Goal: Task Accomplishment & Management: Complete application form

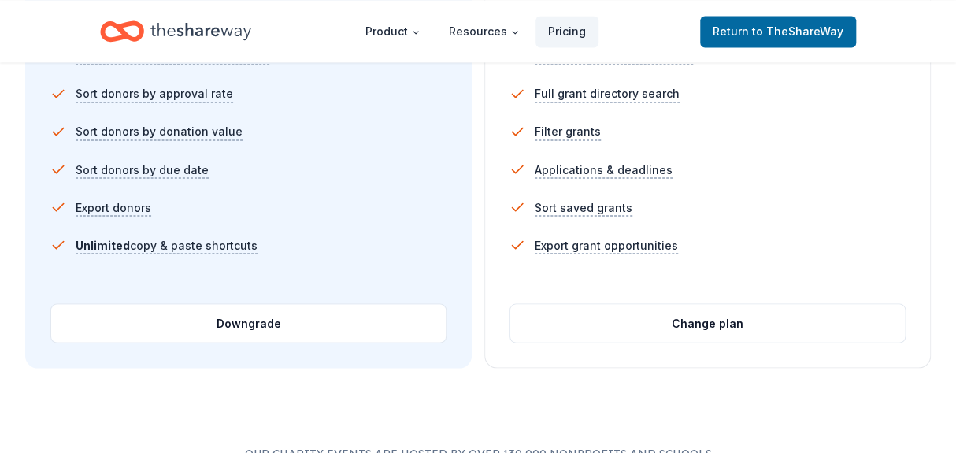
scroll to position [1249, 0]
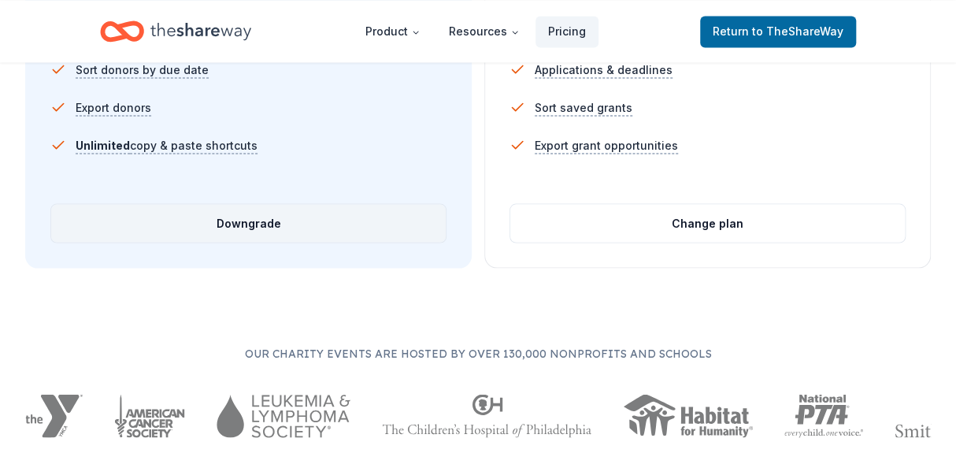
click at [250, 223] on button "Downgrade" at bounding box center [248, 223] width 395 height 38
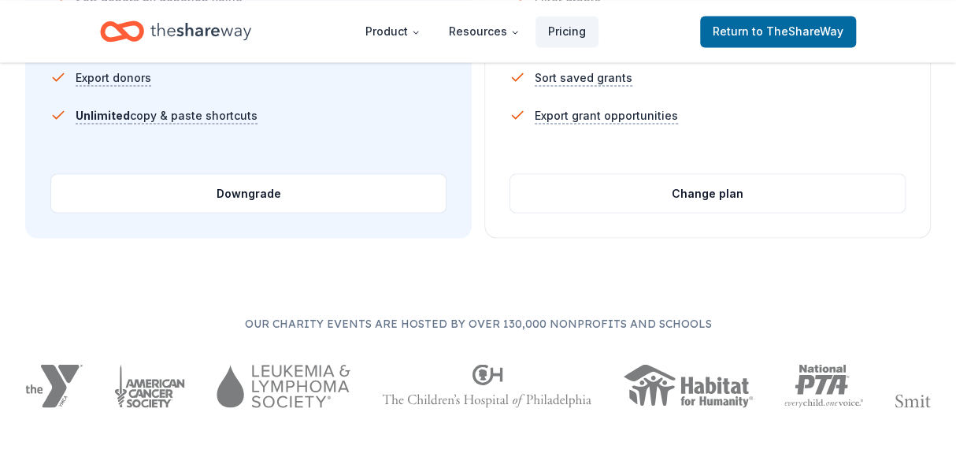
scroll to position [1308, 0]
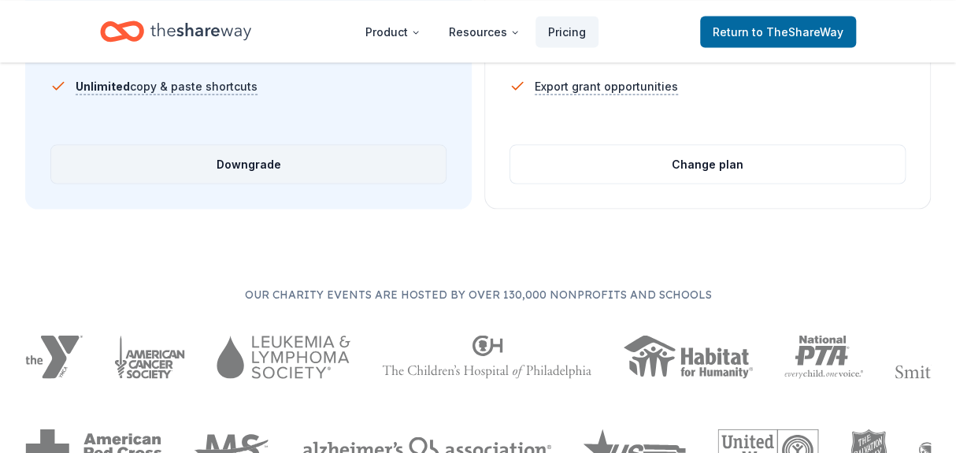
click at [256, 164] on button "Downgrade" at bounding box center [248, 164] width 395 height 38
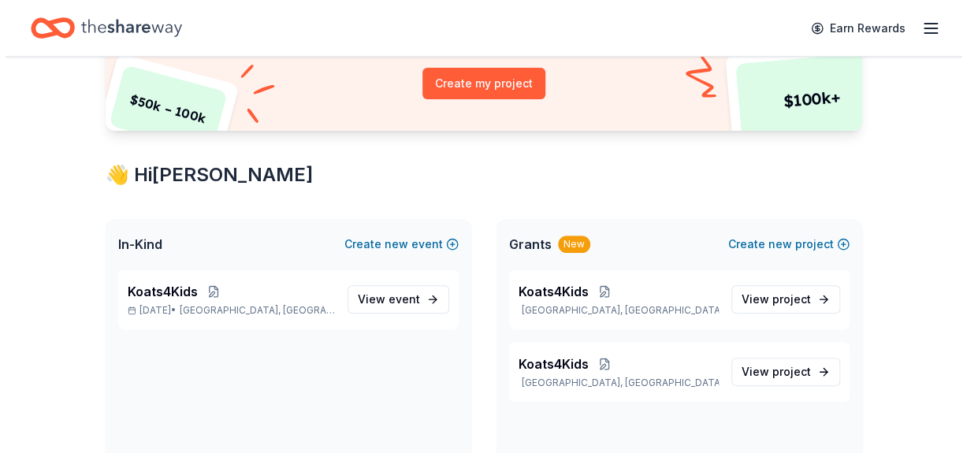
scroll to position [273, 0]
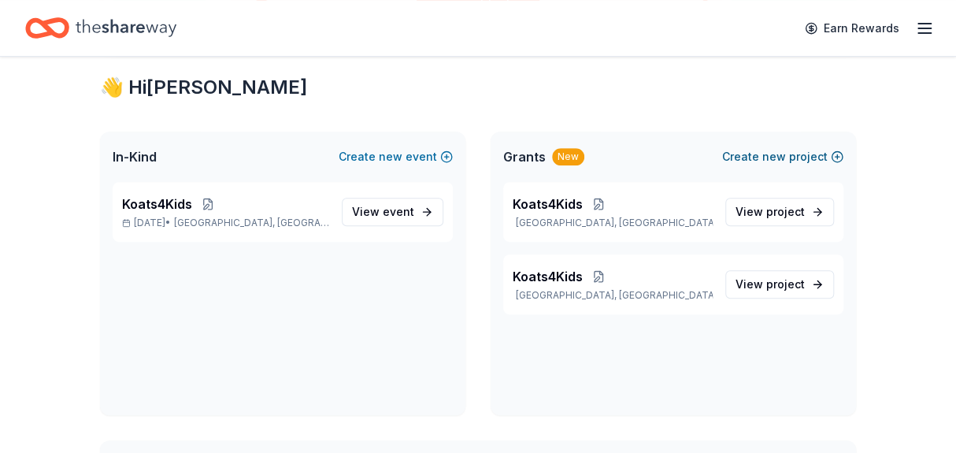
click at [787, 156] on button "Create new project" at bounding box center [782, 156] width 121 height 19
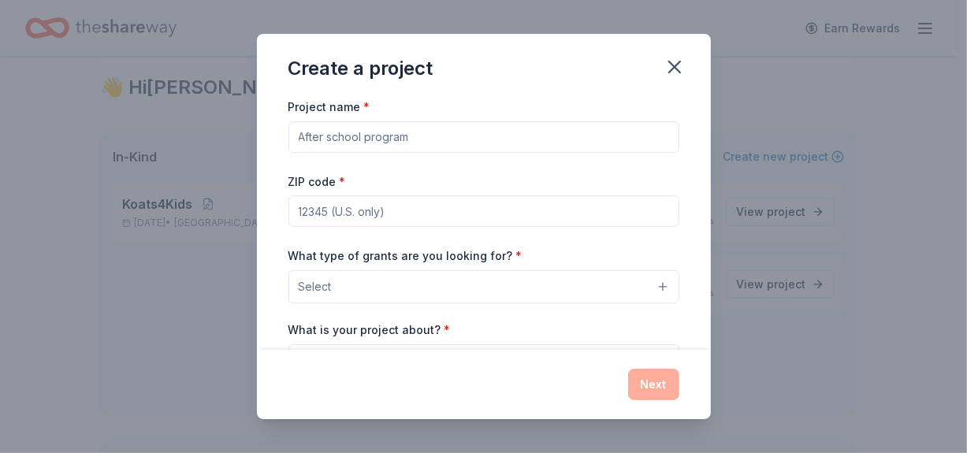
click at [342, 142] on input "Project name *" at bounding box center [483, 137] width 391 height 32
type input "Koats4Kids"
click at [306, 210] on input "ZIP code *" at bounding box center [483, 211] width 391 height 32
type input "77089"
click at [384, 294] on button "Select" at bounding box center [483, 286] width 391 height 33
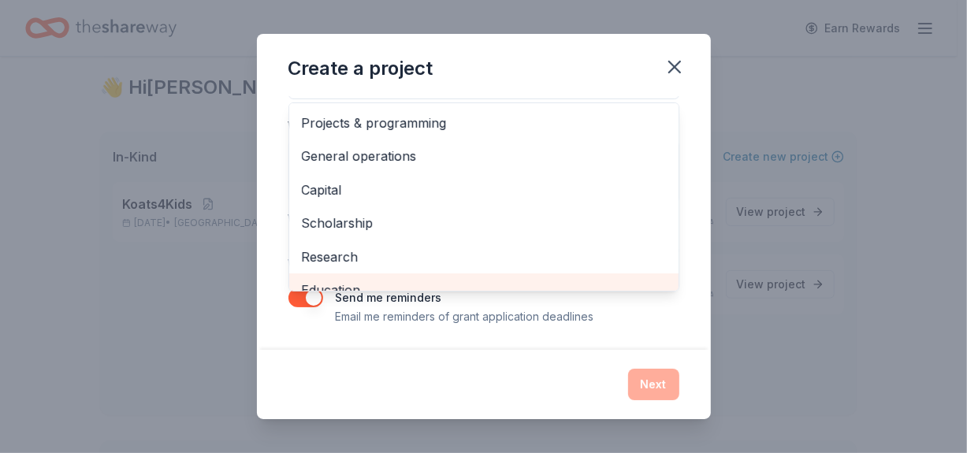
scroll to position [16, 0]
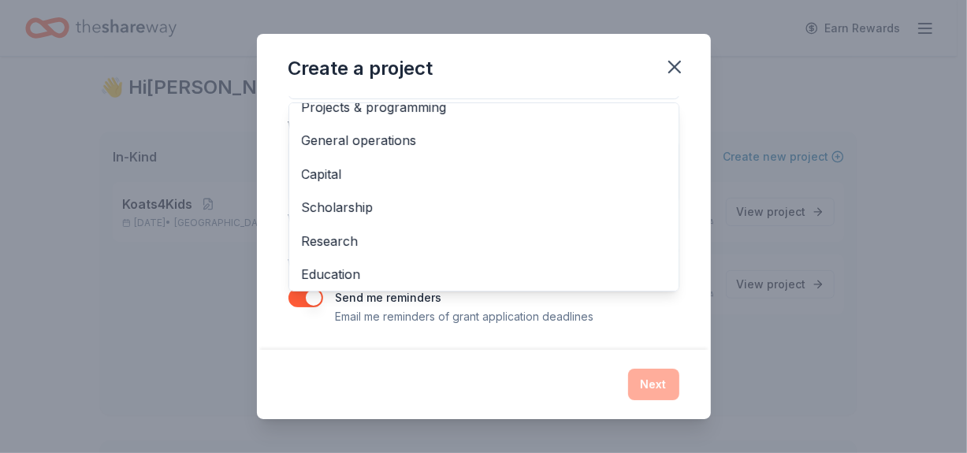
drag, startPoint x: 655, startPoint y: 288, endPoint x: 663, endPoint y: 283, distance: 9.2
click at [663, 283] on div "Projects & programming General operations Capital Scholarship Research Educatio…" at bounding box center [483, 196] width 391 height 189
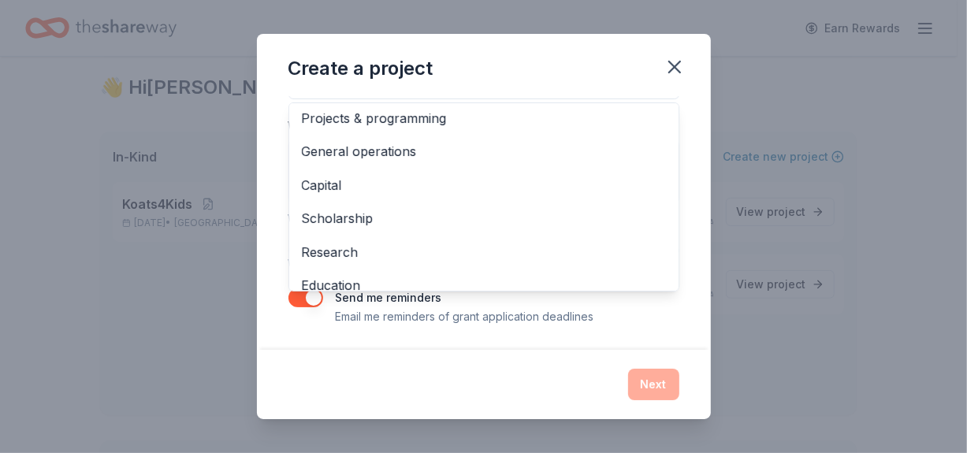
scroll to position [0, 0]
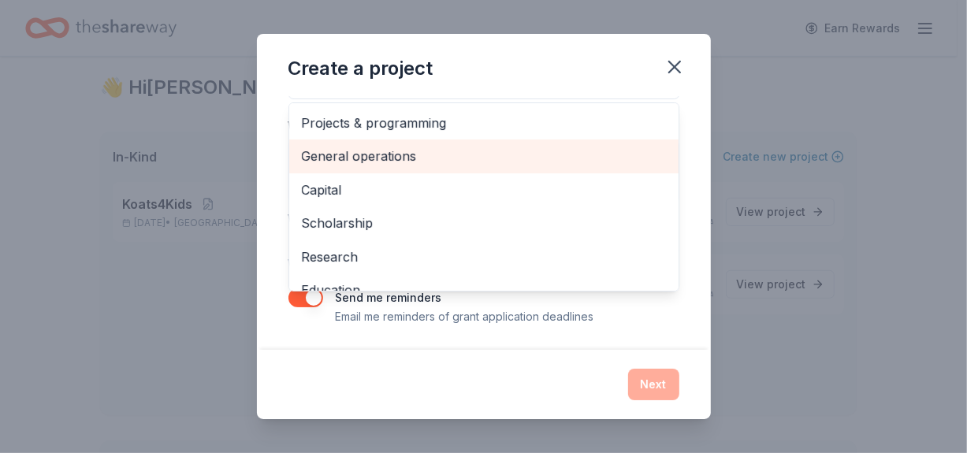
click at [355, 159] on span "General operations" at bounding box center [484, 156] width 364 height 20
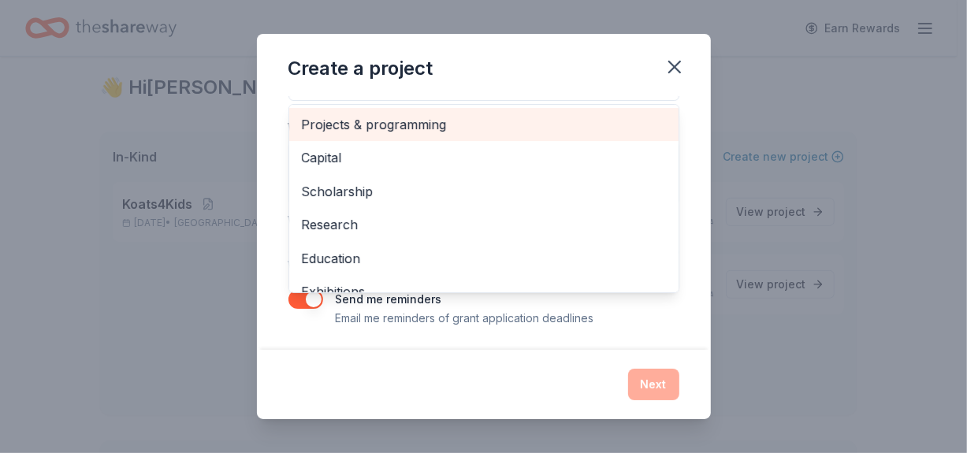
click at [395, 126] on span "Projects & programming" at bounding box center [484, 124] width 364 height 20
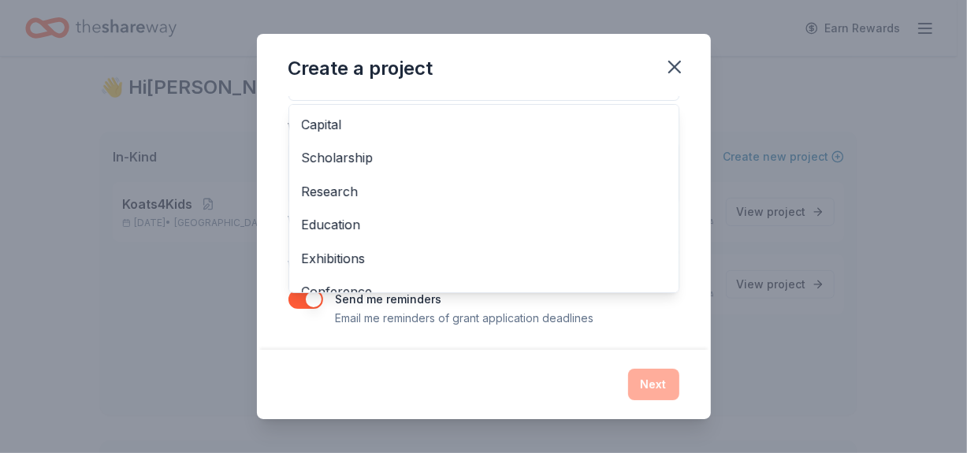
click at [659, 34] on div "Create a project Project name * Koats4Kids ZIP code * 77089 What type of grants…" at bounding box center [484, 226] width 454 height 385
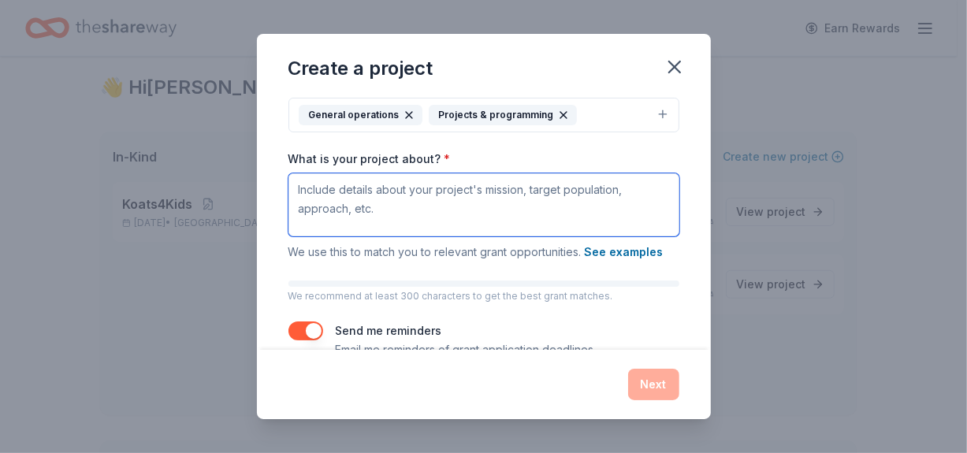
click at [343, 196] on textarea "What is your project about? *" at bounding box center [483, 204] width 391 height 63
paste textarea "We respectfully request funding in the amount of $23,378 to support our annual …"
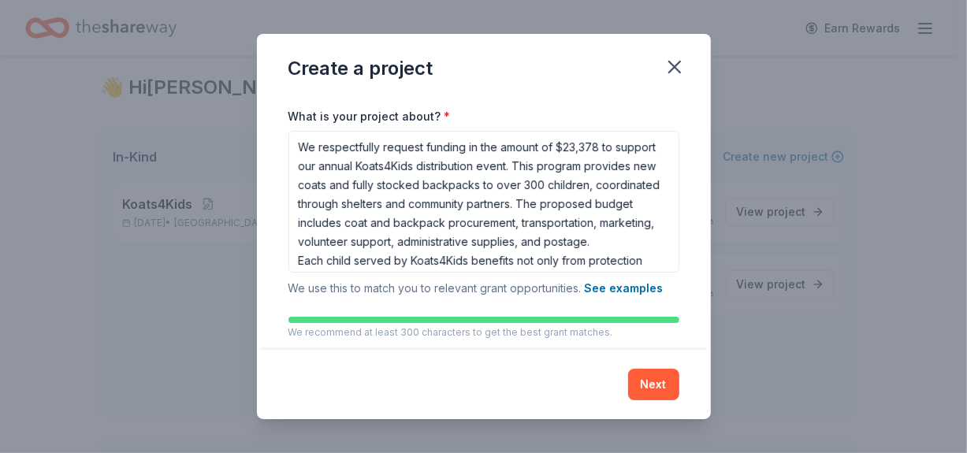
scroll to position [284, 0]
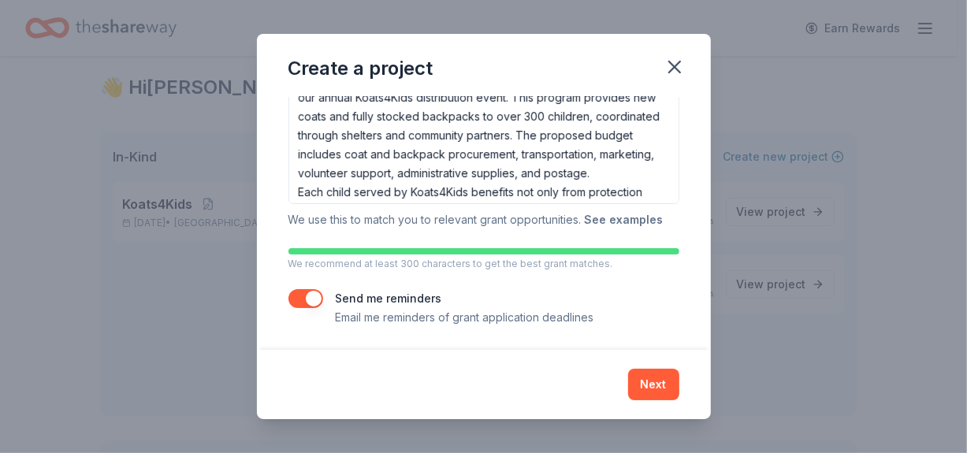
click at [620, 217] on button "See examples" at bounding box center [624, 219] width 79 height 19
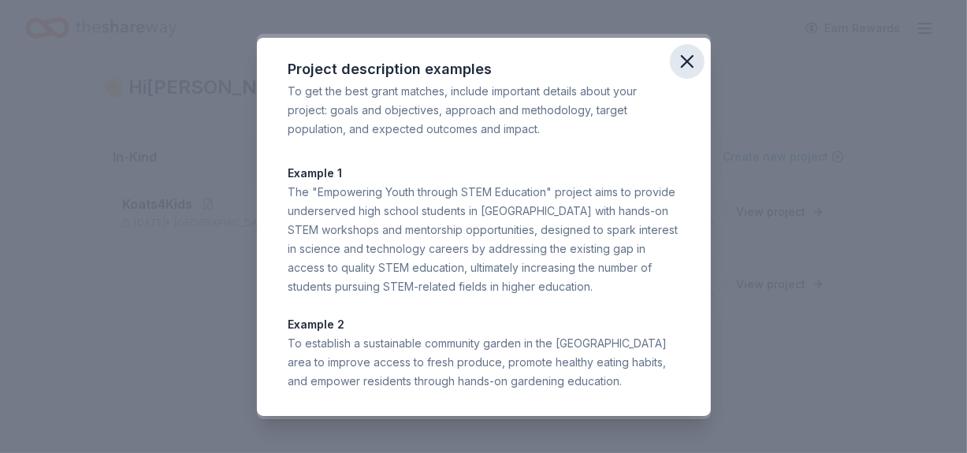
click at [685, 59] on icon "button" at bounding box center [686, 61] width 11 height 11
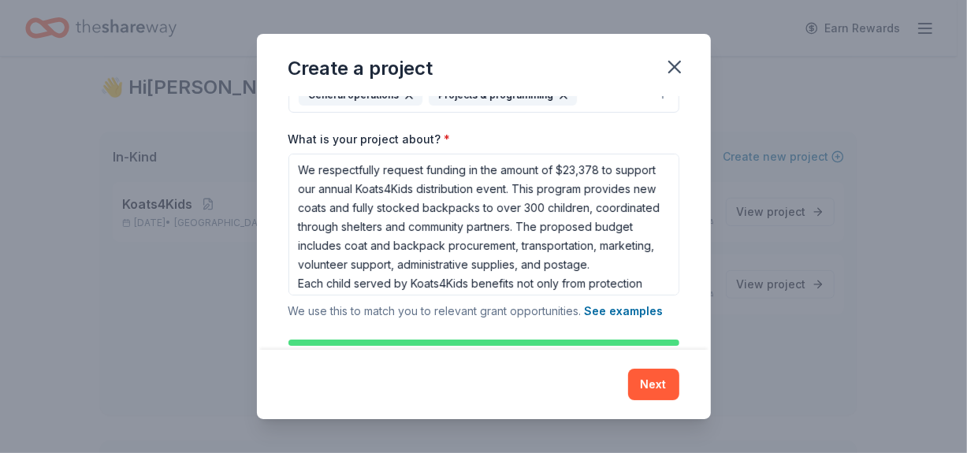
scroll to position [195, 0]
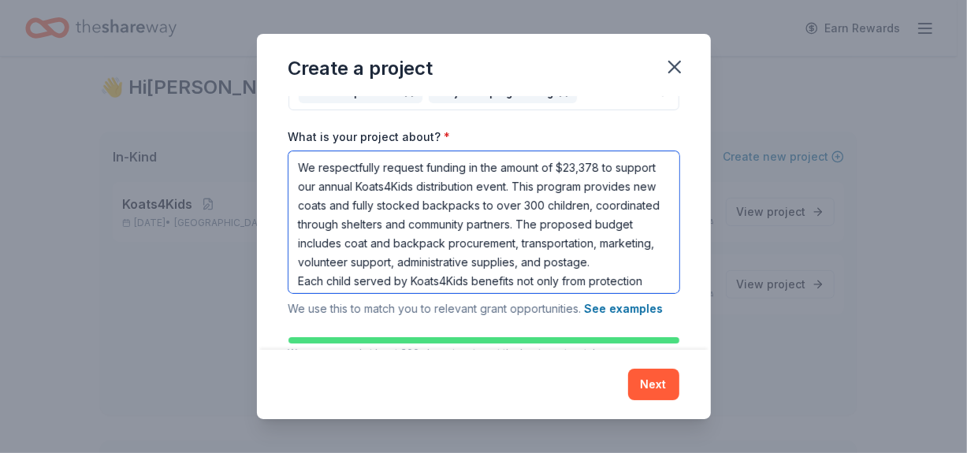
click at [401, 206] on textarea "We respectfully request funding in the amount of $23,378 to support our annual …" at bounding box center [483, 222] width 391 height 142
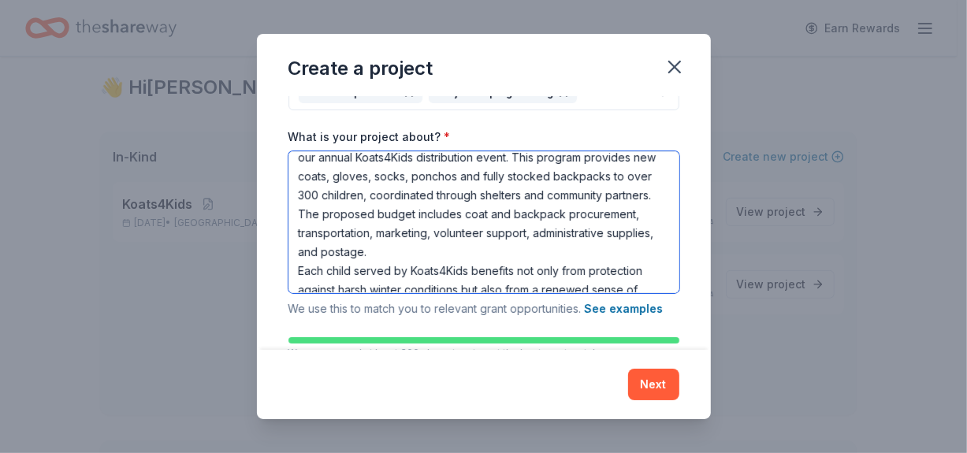
scroll to position [86, 0]
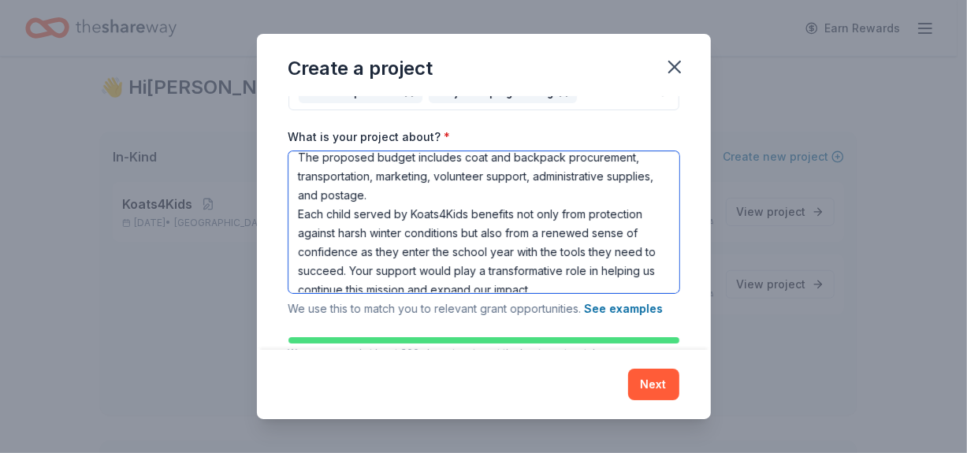
click at [558, 197] on textarea "We respectfully request funding in the amount of $23,378 to support our annual …" at bounding box center [483, 222] width 391 height 142
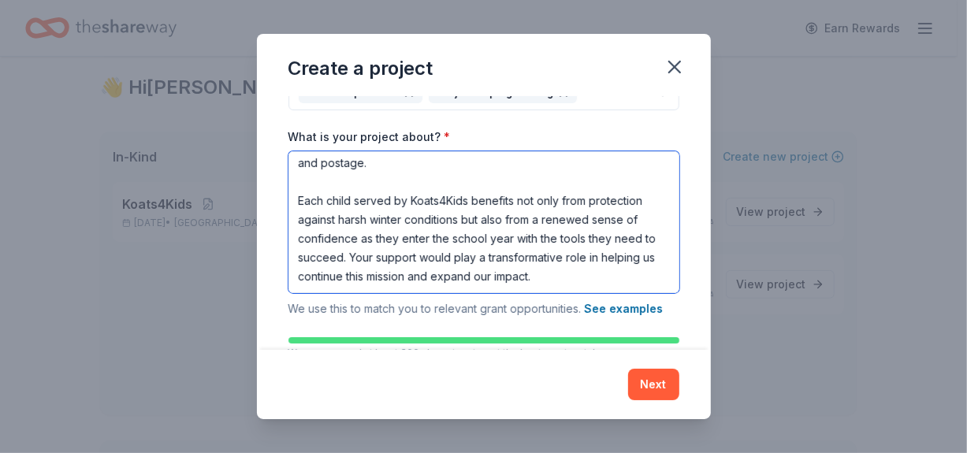
scroll to position [136, 0]
type textarea "We respectfully request funding in the amount of $23,378 to support our annual …"
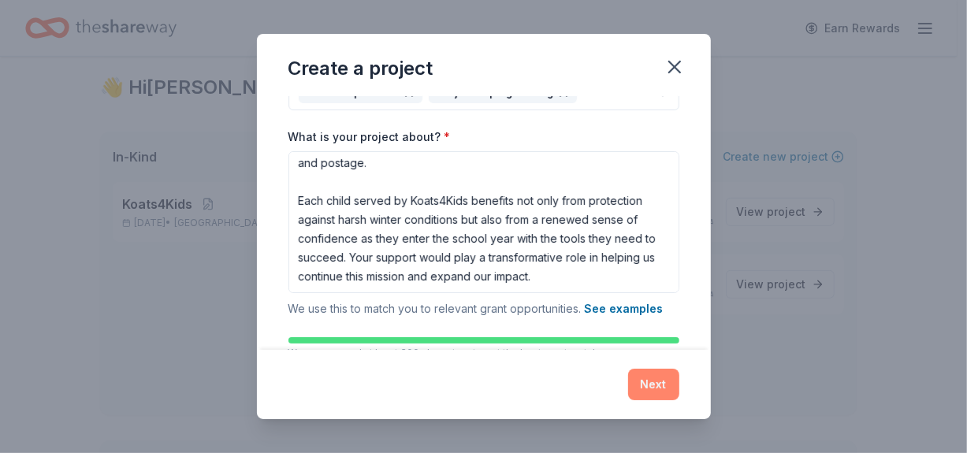
click at [654, 385] on button "Next" at bounding box center [653, 385] width 51 height 32
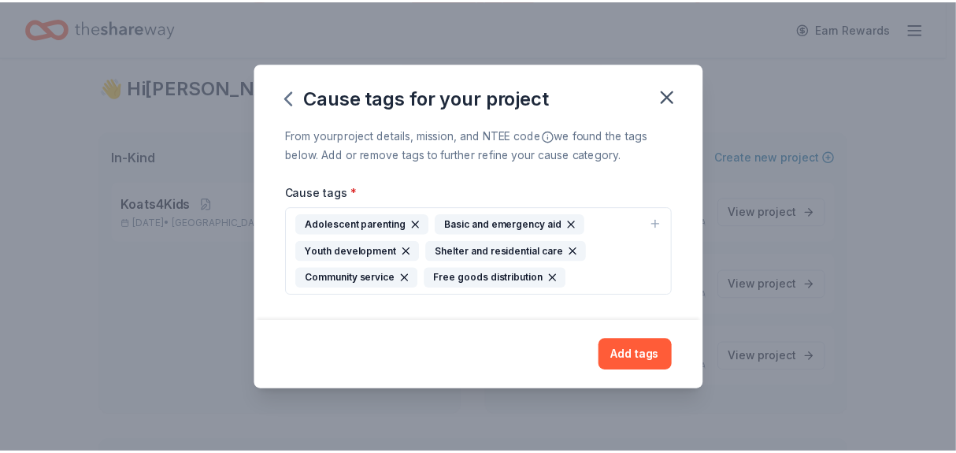
scroll to position [0, 0]
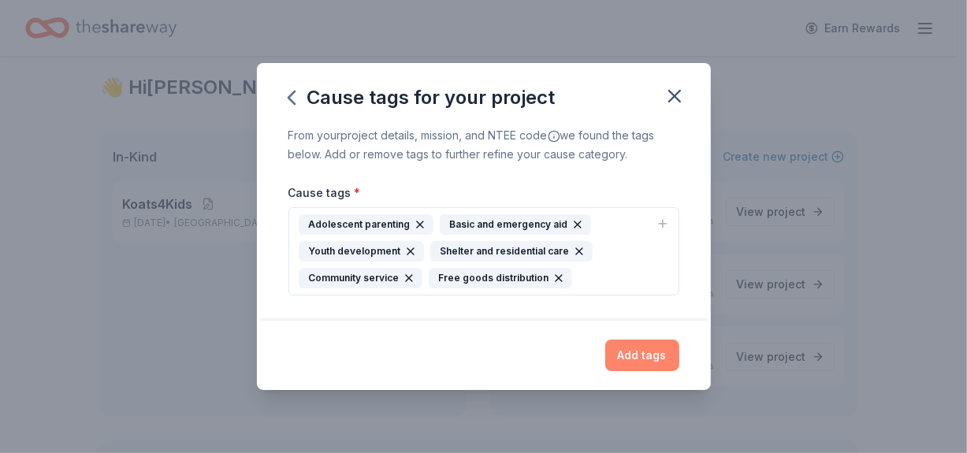
click at [644, 354] on button "Add tags" at bounding box center [642, 356] width 74 height 32
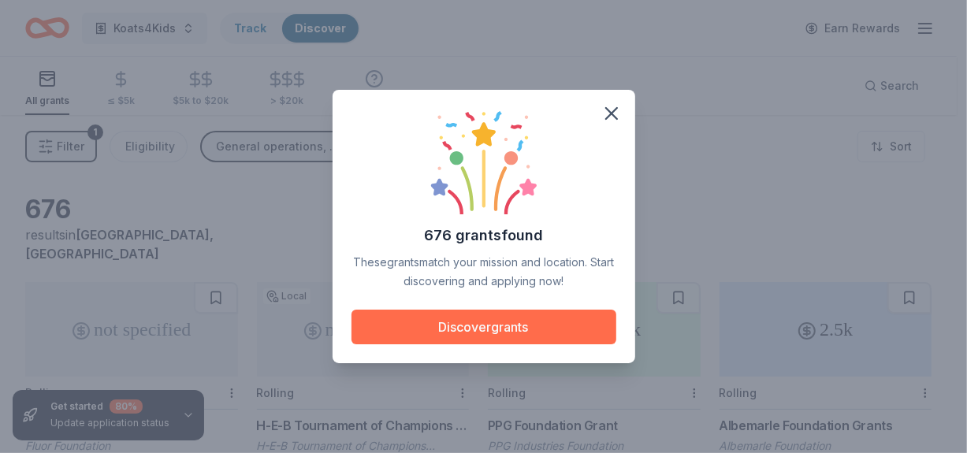
click at [489, 325] on button "Discover grants" at bounding box center [483, 327] width 265 height 35
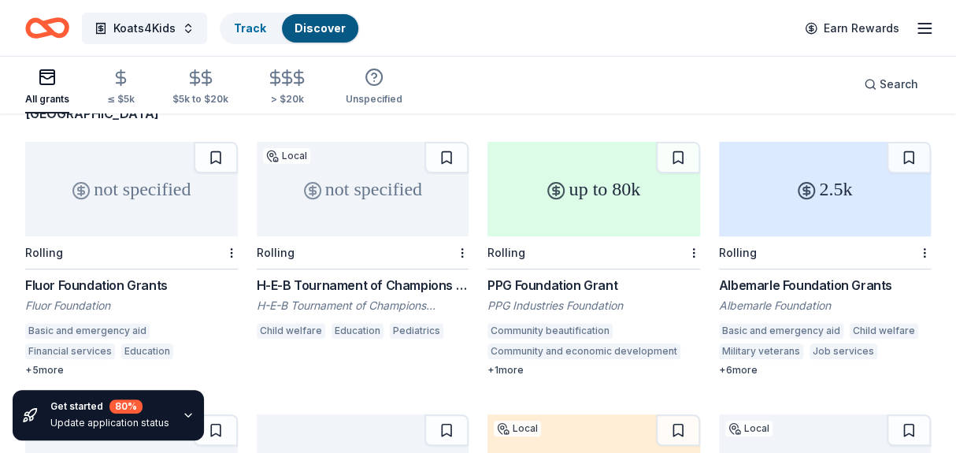
scroll to position [229, 0]
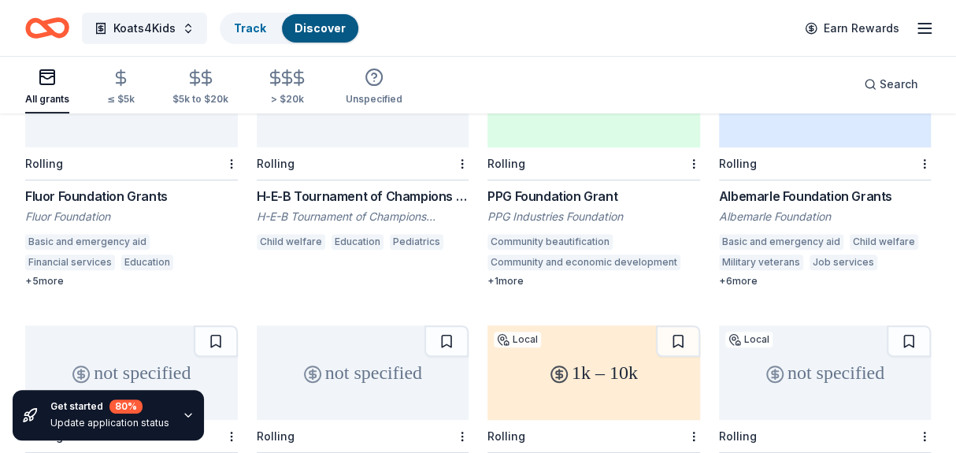
click at [82, 187] on div "Fluor Foundation Grants" at bounding box center [131, 196] width 213 height 19
click at [46, 275] on div "+ 5 more" at bounding box center [131, 281] width 213 height 13
click at [924, 28] on line "button" at bounding box center [925, 28] width 13 height 0
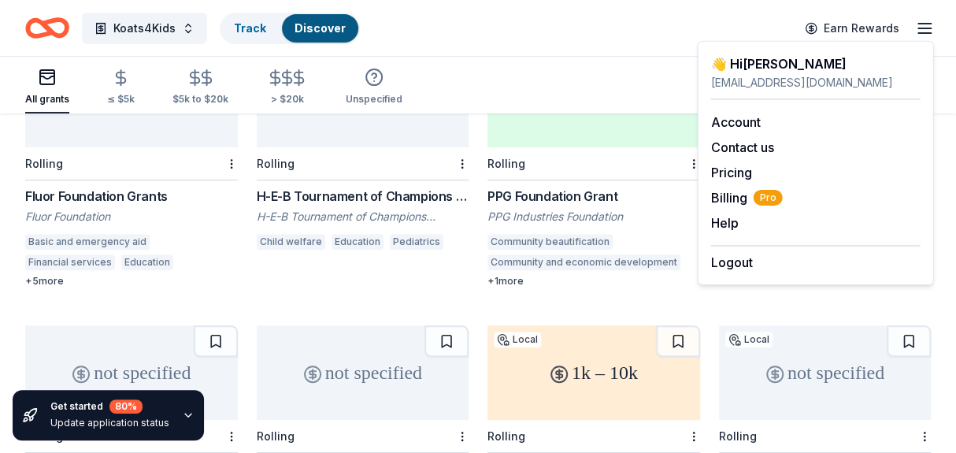
click at [583, 34] on div "Koats4Kids Track Discover Earn Rewards" at bounding box center [478, 27] width 906 height 37
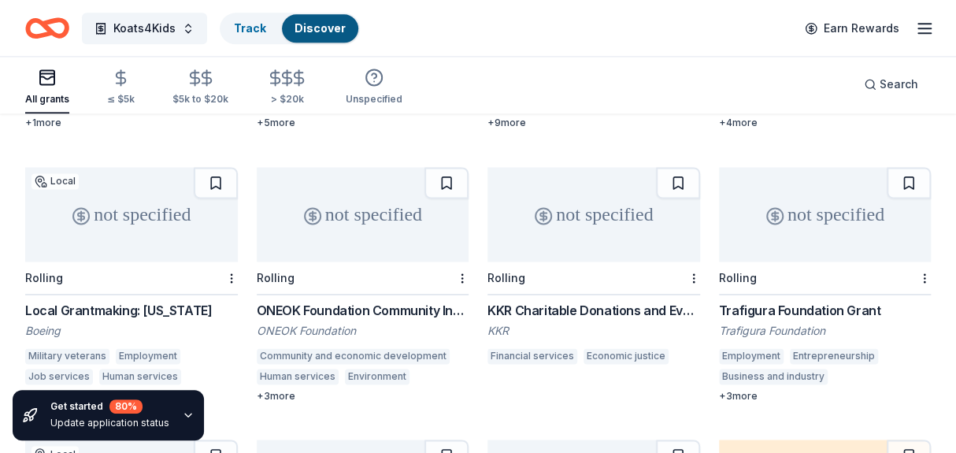
scroll to position [1004, 0]
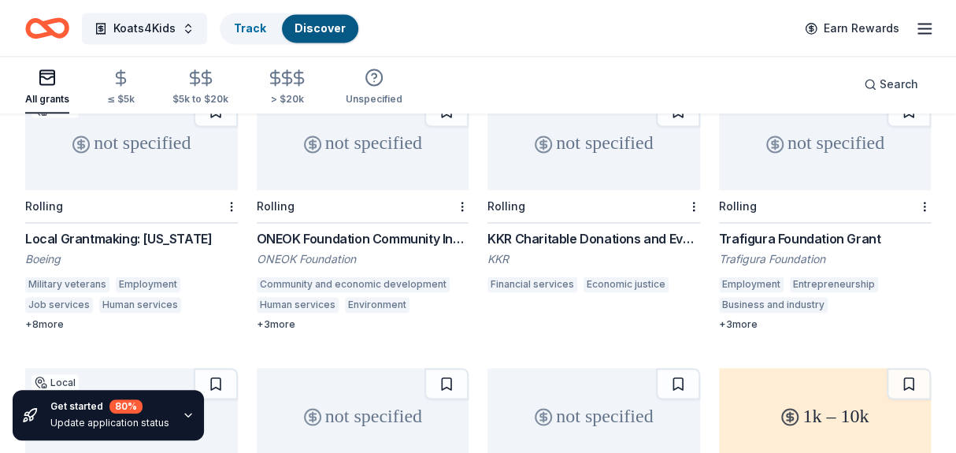
click at [601, 229] on div "KKR Charitable Donations and Event Sponsorships" at bounding box center [594, 238] width 213 height 19
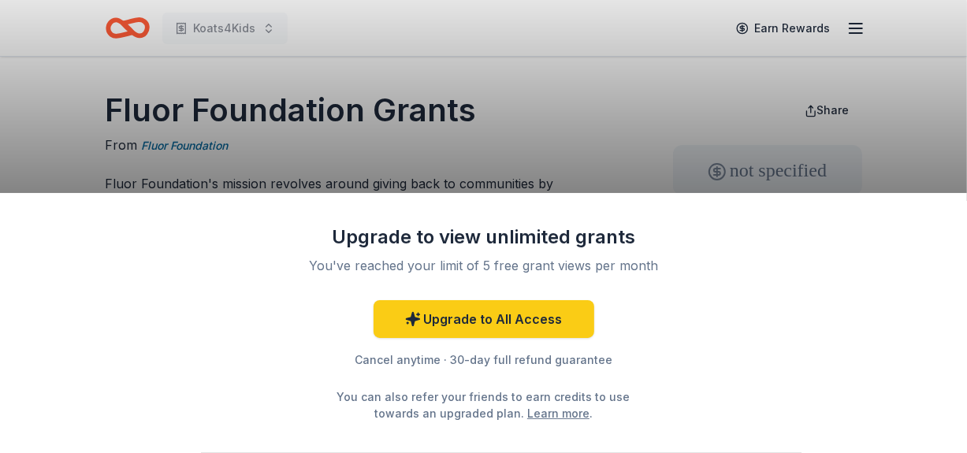
click at [560, 126] on div "Upgrade to view unlimited grants You've reached your limit of 5 free grant view…" at bounding box center [483, 226] width 967 height 453
click at [618, 129] on div "Upgrade to view unlimited grants You've reached your limit of 5 free grant view…" at bounding box center [483, 226] width 967 height 453
click at [385, 361] on div "Cancel anytime · 30-day full refund guarantee" at bounding box center [484, 360] width 410 height 19
drag, startPoint x: 830, startPoint y: 123, endPoint x: 924, endPoint y: 87, distance: 101.0
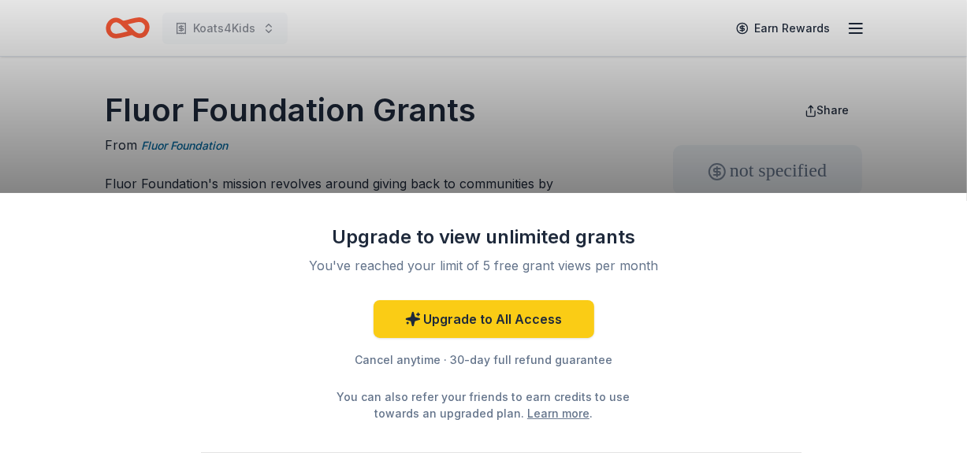
click at [923, 88] on div "Upgrade to view unlimited grants You've reached your limit of 5 free grant view…" at bounding box center [483, 226] width 967 height 453
click at [777, 97] on div "Upgrade to view unlimited grants You've reached your limit of 5 free grant view…" at bounding box center [483, 226] width 967 height 453
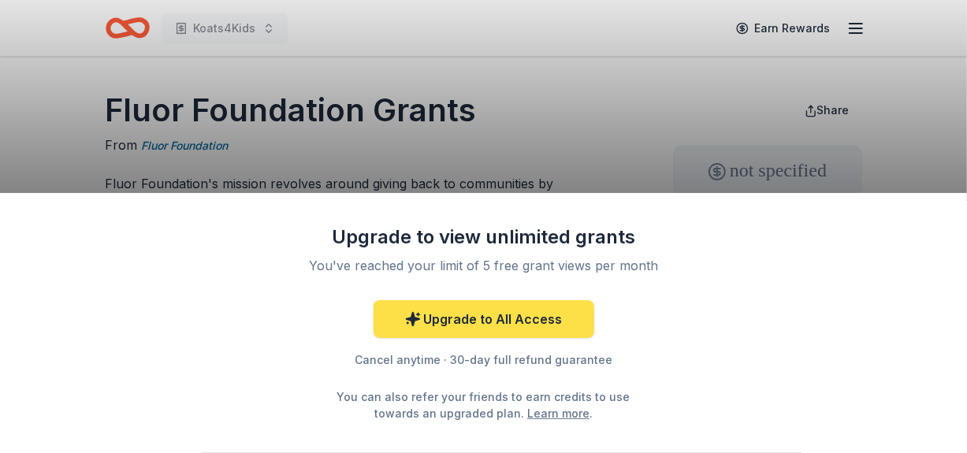
click at [510, 315] on link "Upgrade to All Access" at bounding box center [483, 319] width 221 height 38
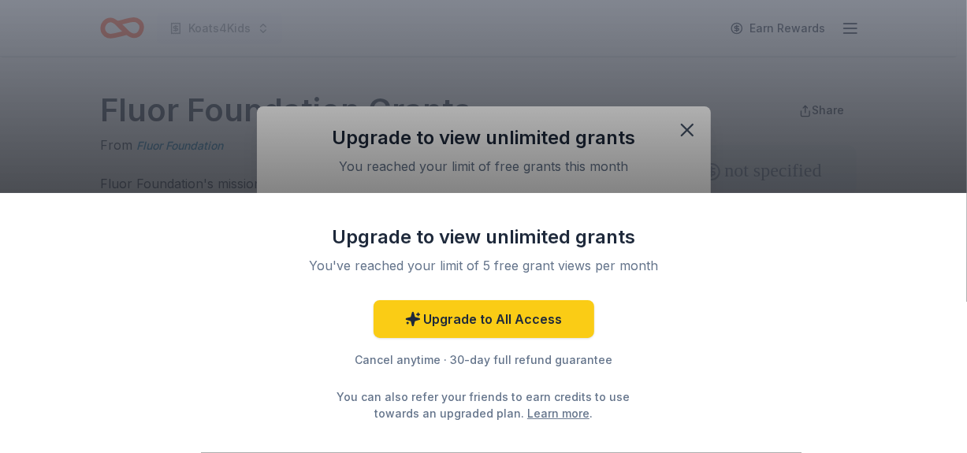
click at [690, 131] on div "Upgrade to view unlimited grants You've reached your limit of 5 free grant view…" at bounding box center [483, 226] width 967 height 453
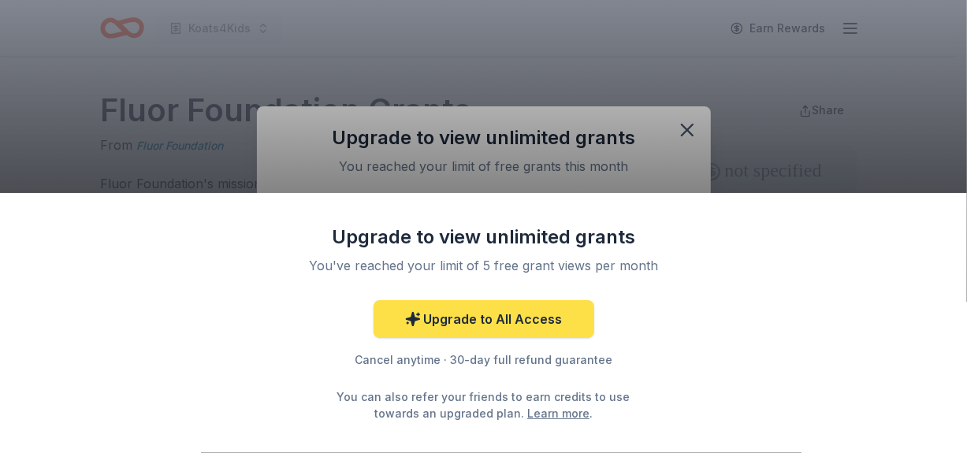
click at [508, 316] on link "Upgrade to All Access" at bounding box center [483, 319] width 221 height 38
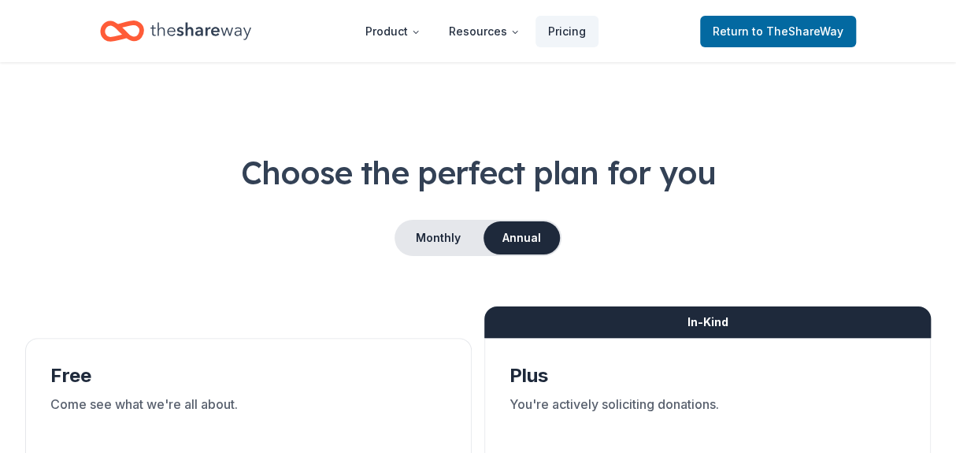
click at [325, 159] on h1 "Choose the perfect plan for you" at bounding box center [478, 172] width 906 height 44
